Goal: Obtain resource: Obtain resource

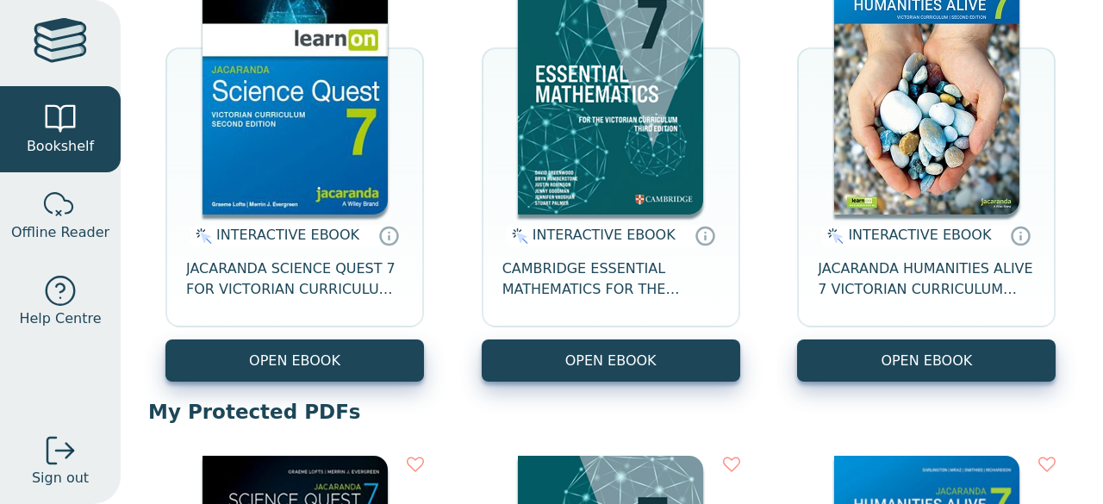
scroll to position [284, 0]
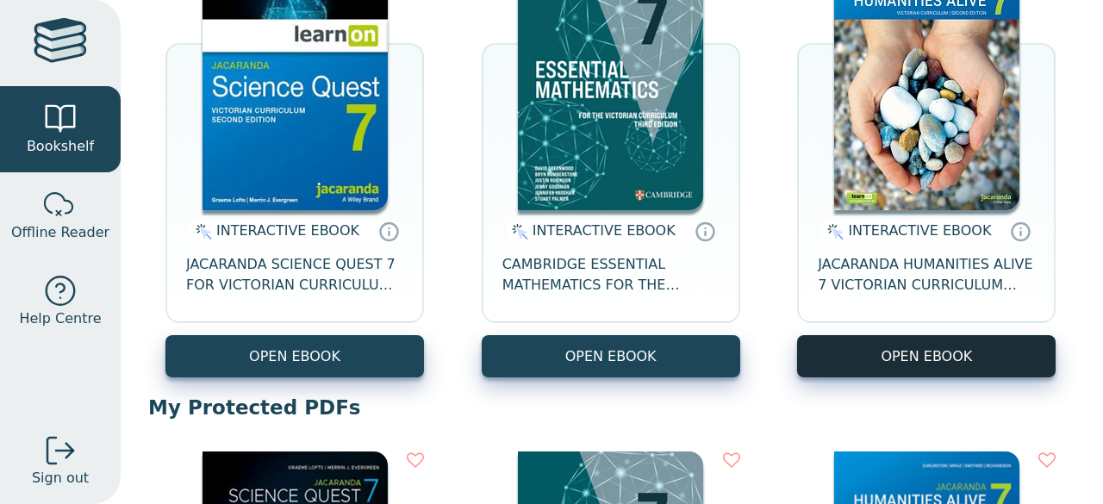
click at [876, 354] on button "OPEN EBOOK" at bounding box center [926, 356] width 259 height 42
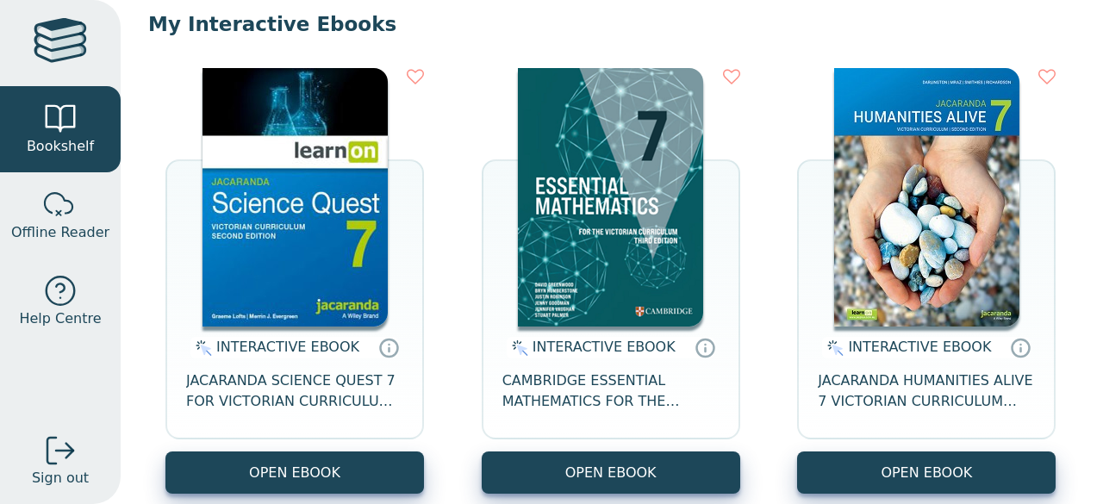
scroll to position [164, 0]
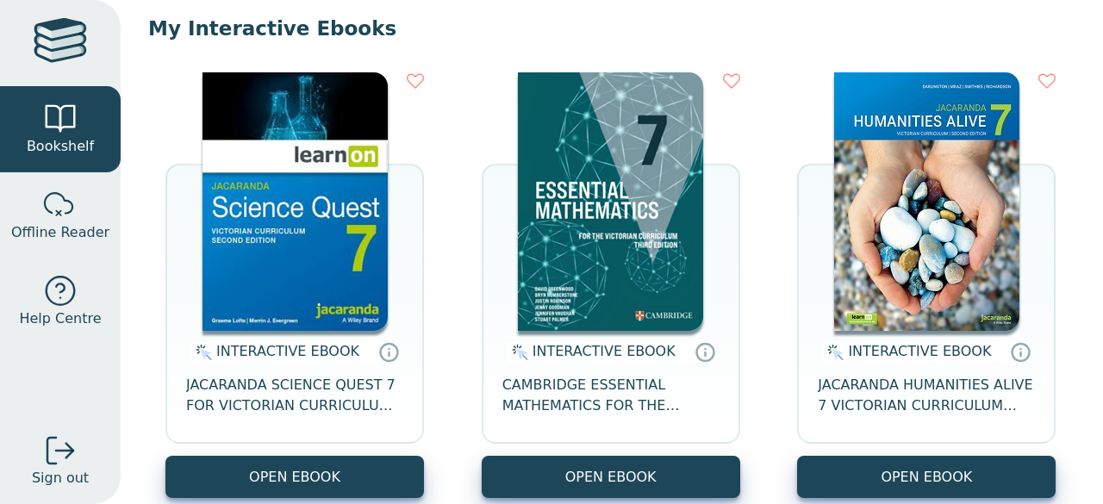
click at [912, 216] on img at bounding box center [926, 201] width 185 height 259
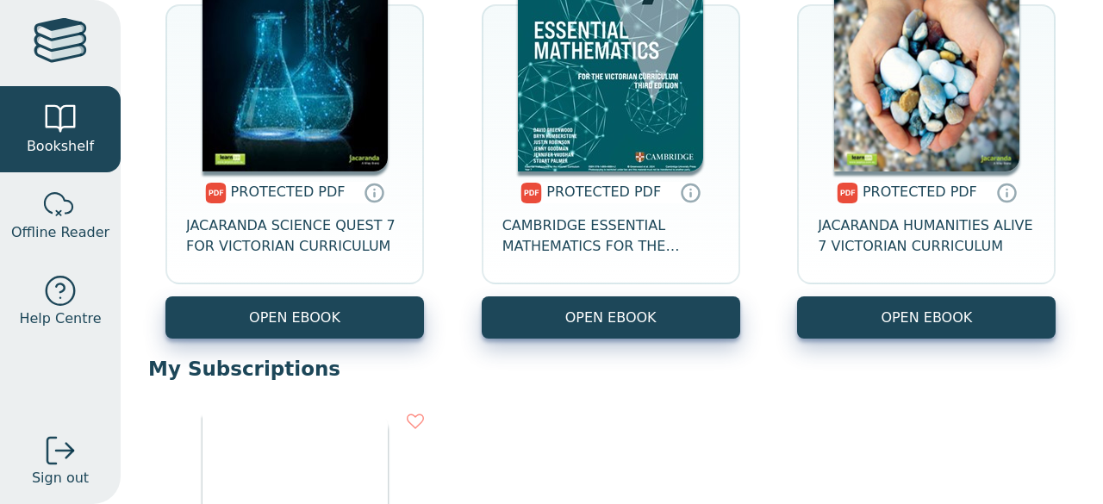
scroll to position [837, 0]
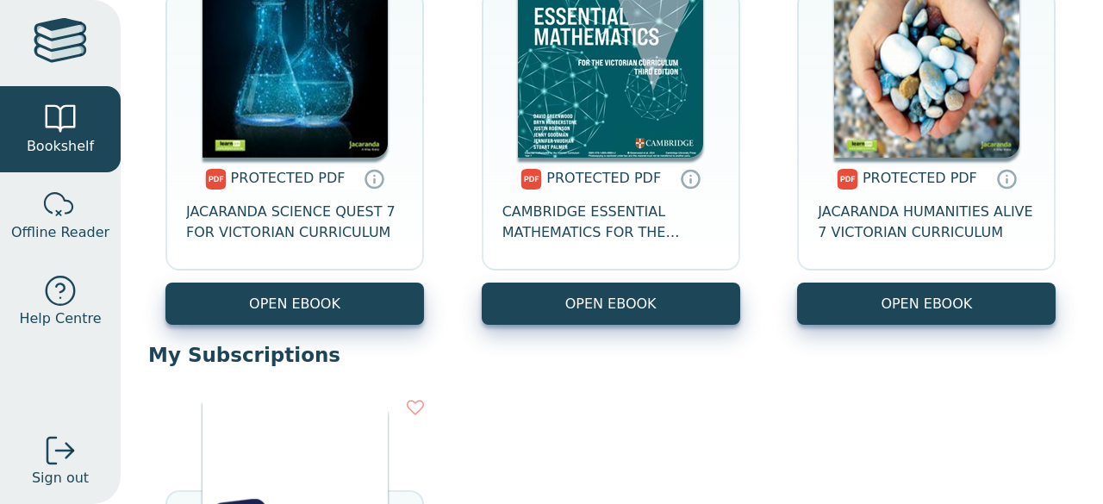
click at [943, 37] on img at bounding box center [926, 28] width 185 height 259
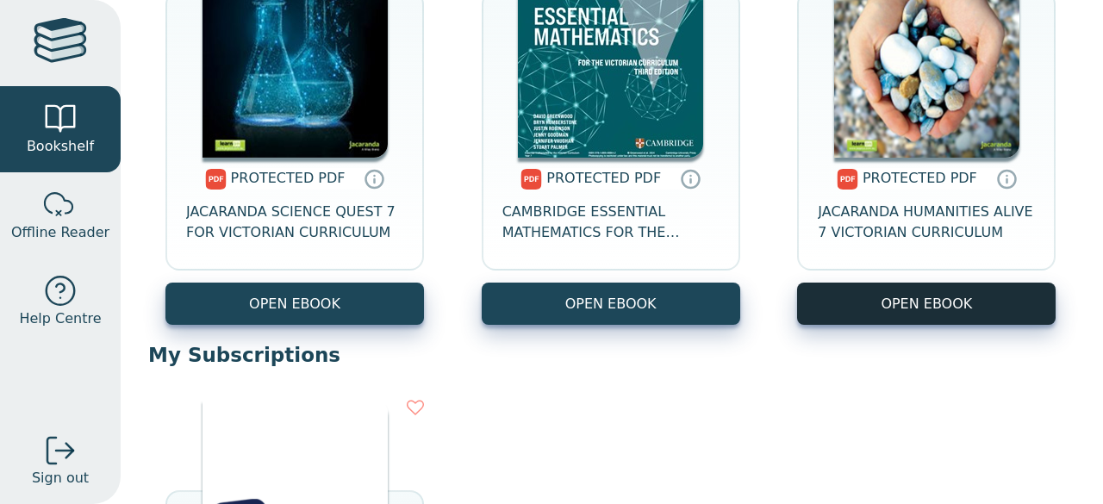
click at [848, 307] on link "OPEN EBOOK" at bounding box center [926, 304] width 259 height 42
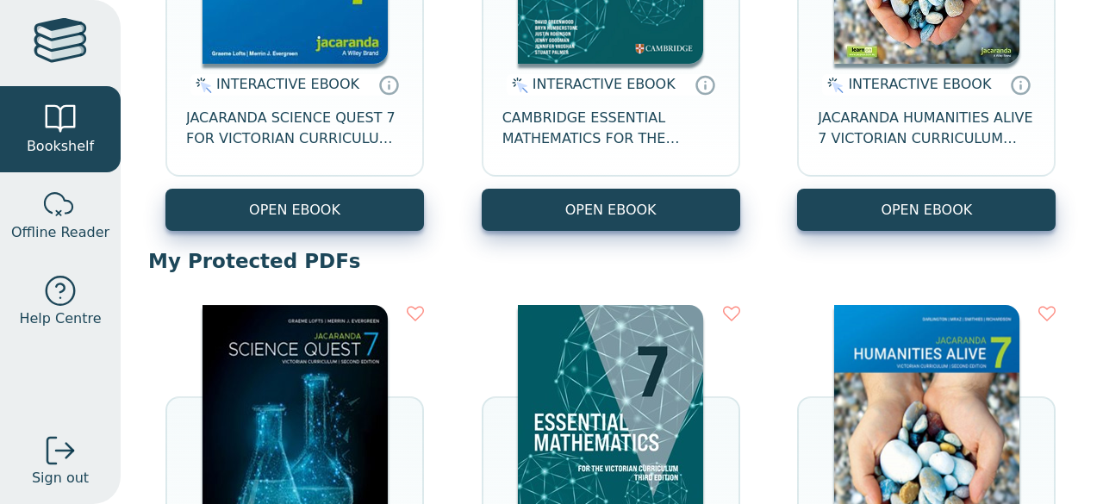
scroll to position [430, 0]
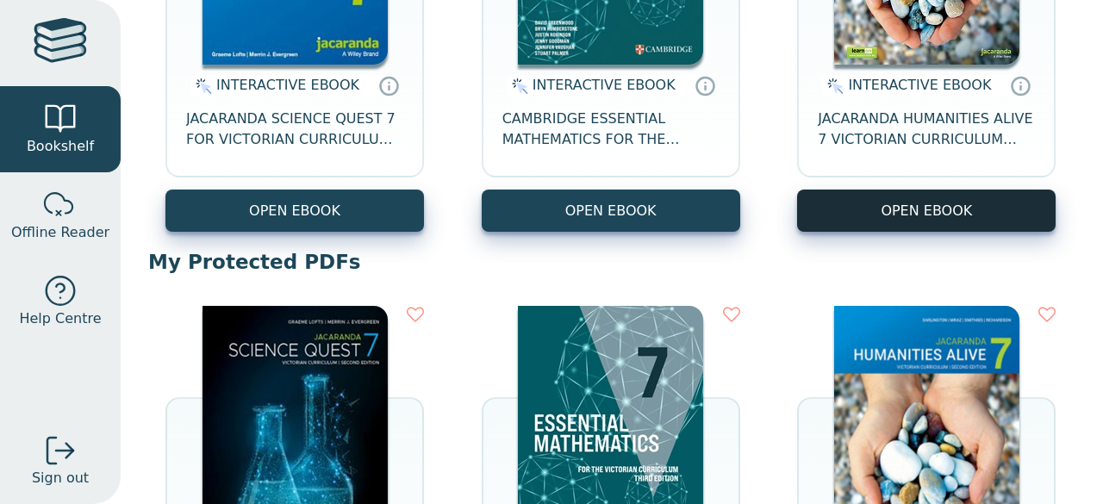
click at [943, 223] on button "OPEN EBOOK" at bounding box center [926, 211] width 259 height 42
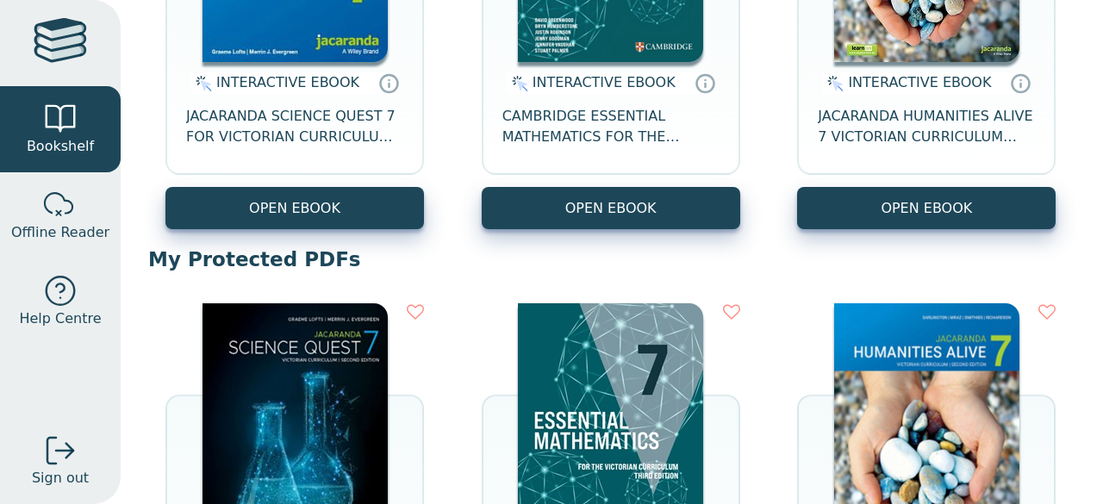
scroll to position [408, 0]
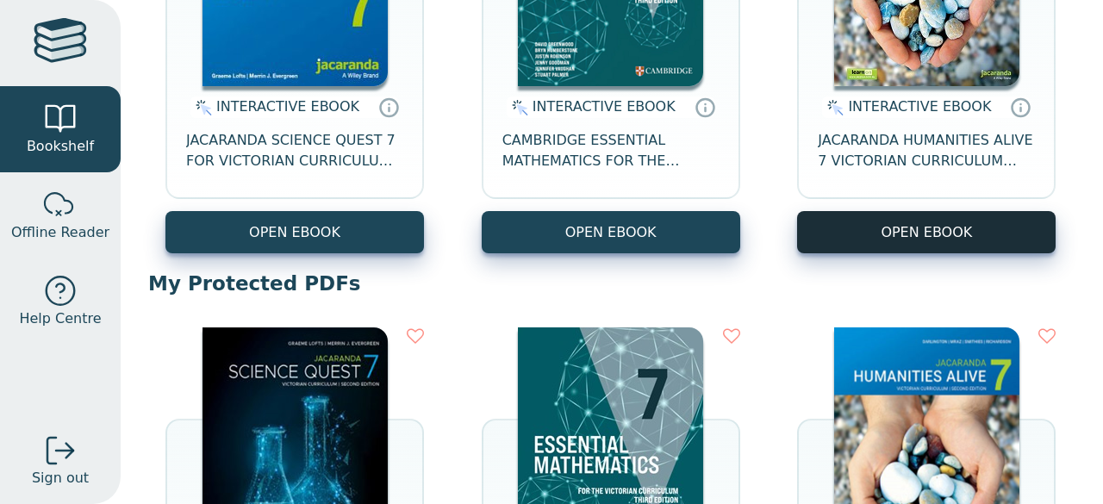
click at [951, 227] on button "OPEN EBOOK" at bounding box center [926, 232] width 259 height 42
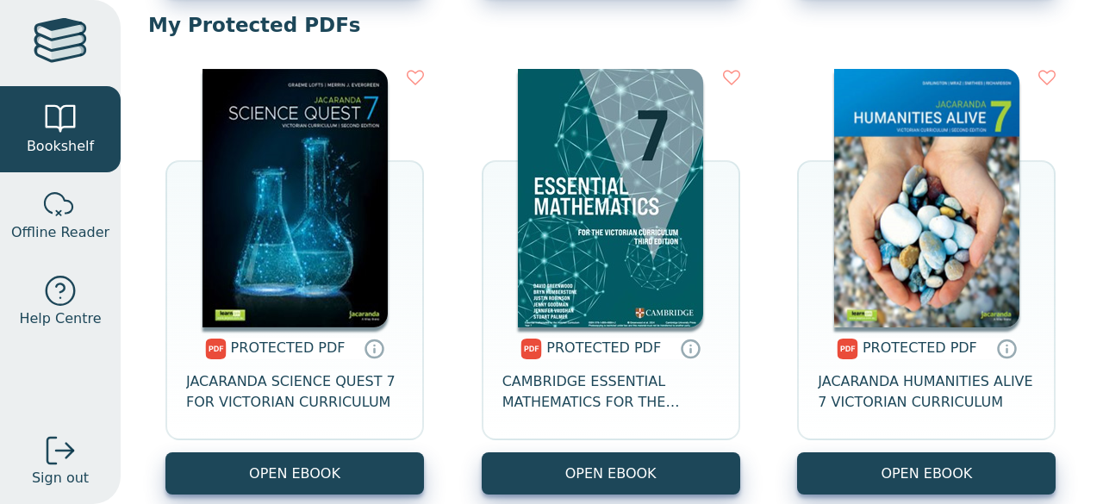
scroll to position [669, 0]
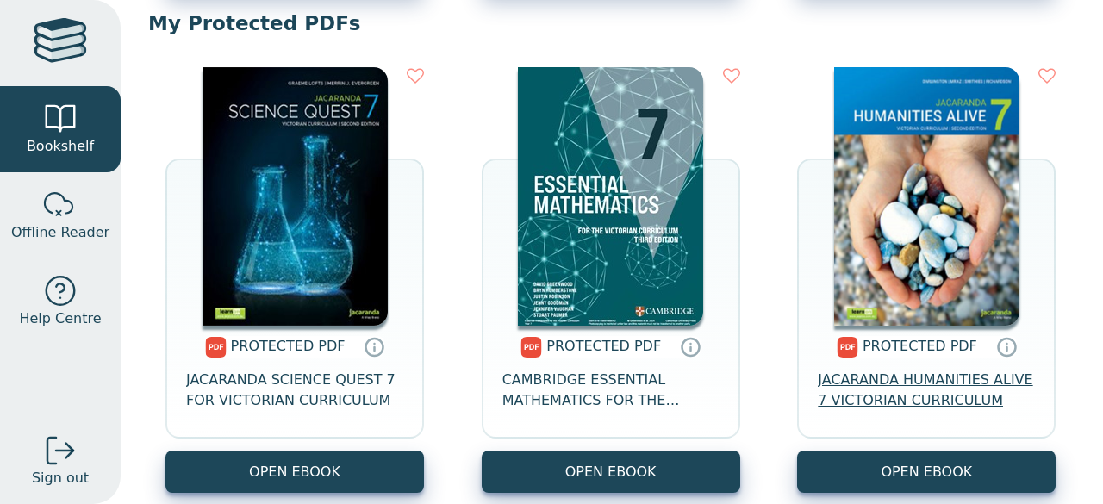
click at [909, 394] on span "JACARANDA HUMANITIES ALIVE 7 VICTORIAN CURRICULUM" at bounding box center [926, 390] width 217 height 41
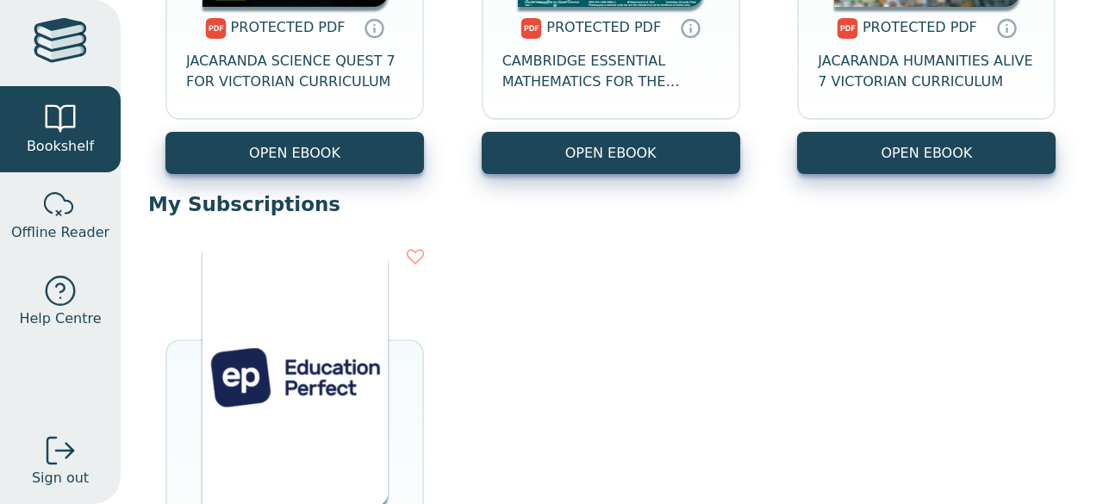
scroll to position [988, 0]
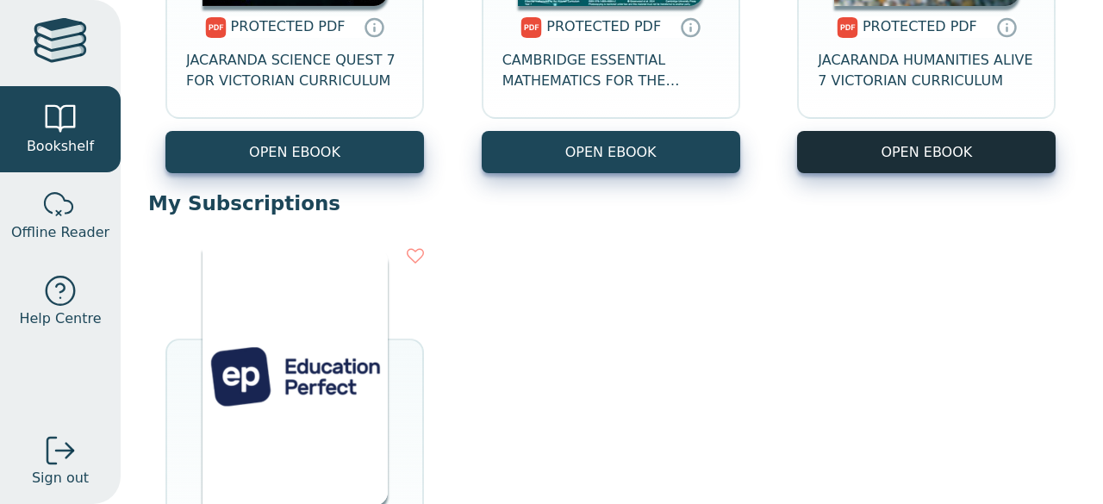
click at [874, 144] on link "OPEN EBOOK" at bounding box center [926, 152] width 259 height 42
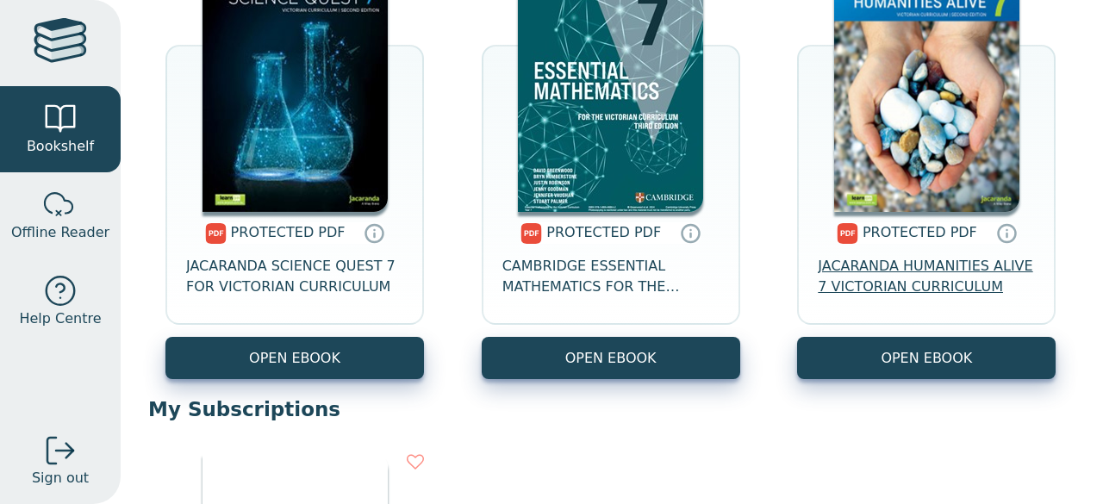
scroll to position [751, 0]
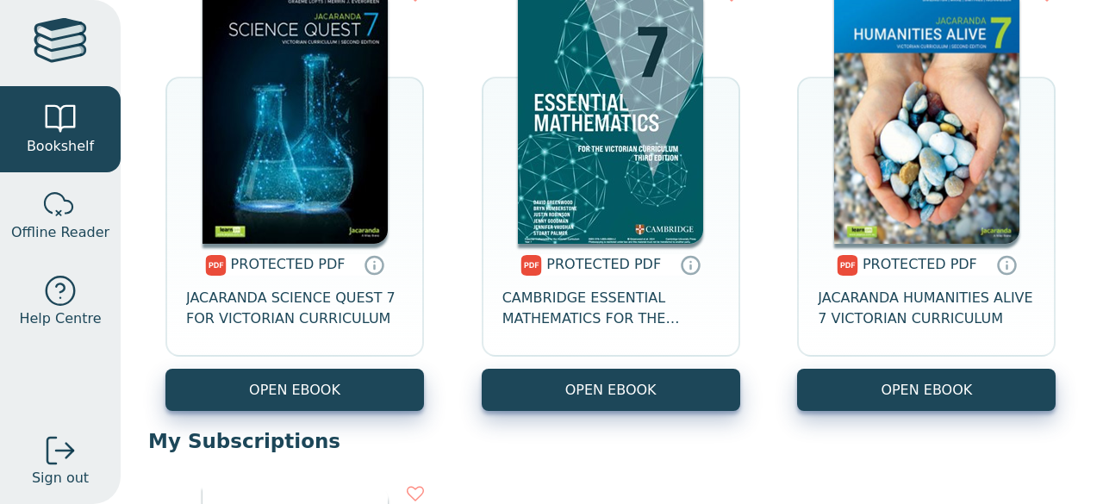
click at [874, 123] on img at bounding box center [926, 114] width 185 height 259
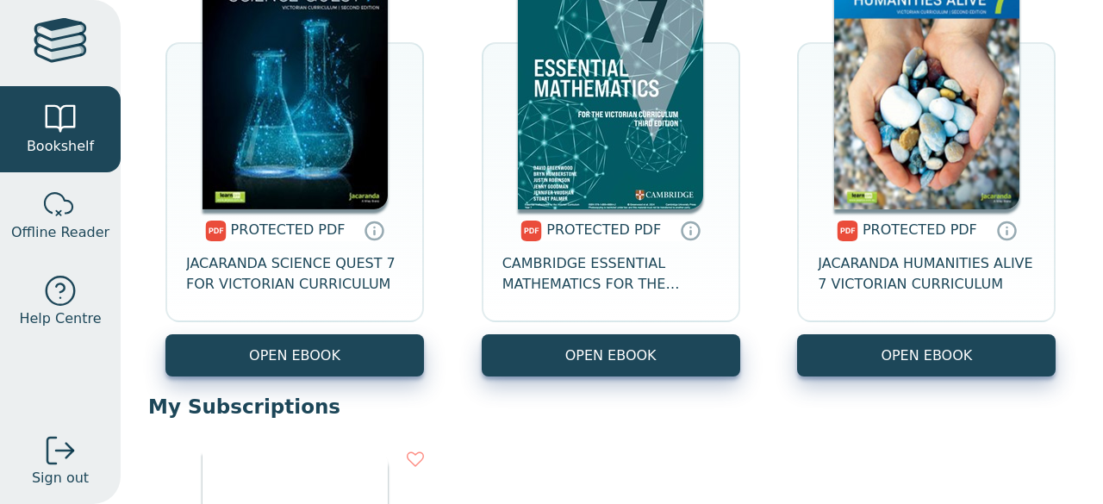
scroll to position [787, 0]
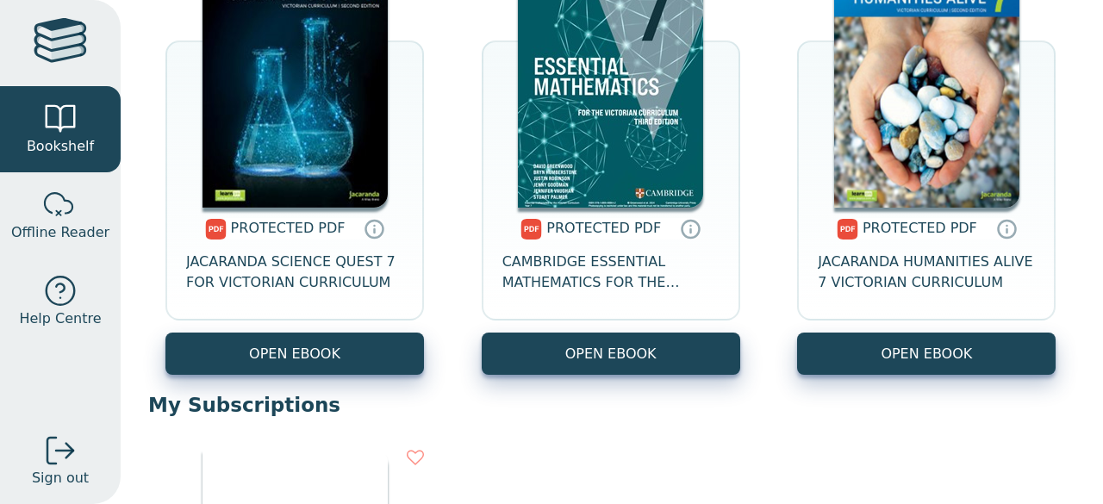
click at [884, 128] on img at bounding box center [926, 78] width 185 height 259
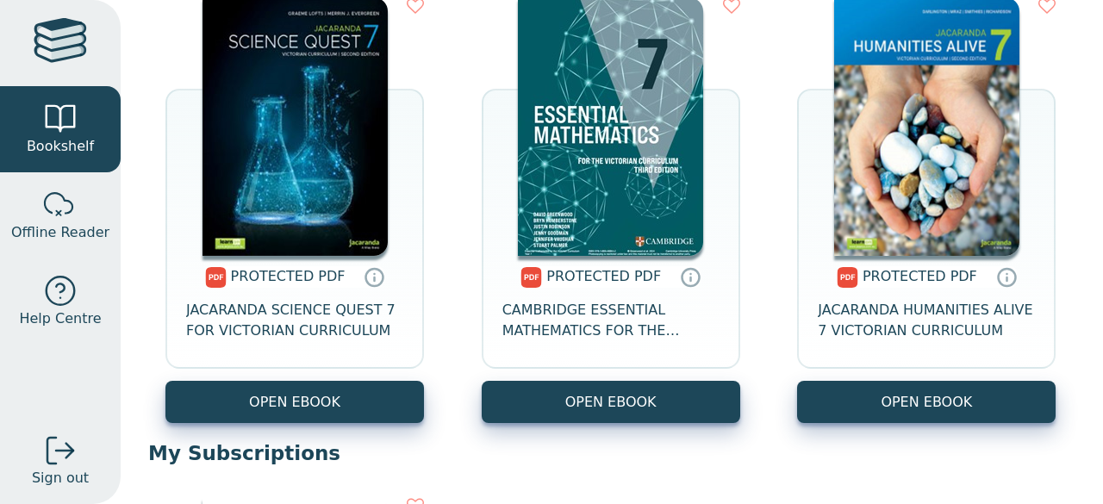
scroll to position [732, 0]
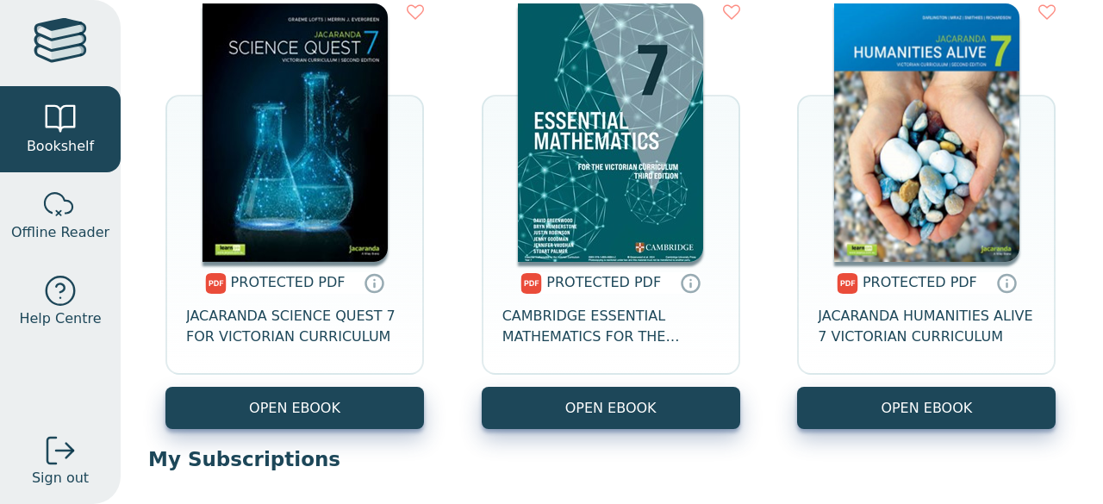
click at [924, 99] on img at bounding box center [926, 132] width 185 height 259
